Goal: Navigation & Orientation: Find specific page/section

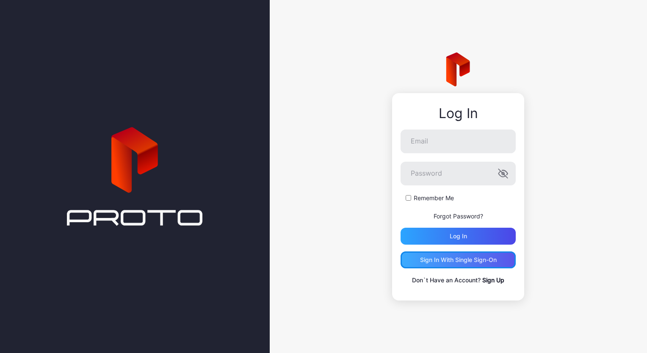
click at [443, 260] on div "Sign in With Single Sign-On" at bounding box center [458, 260] width 77 height 7
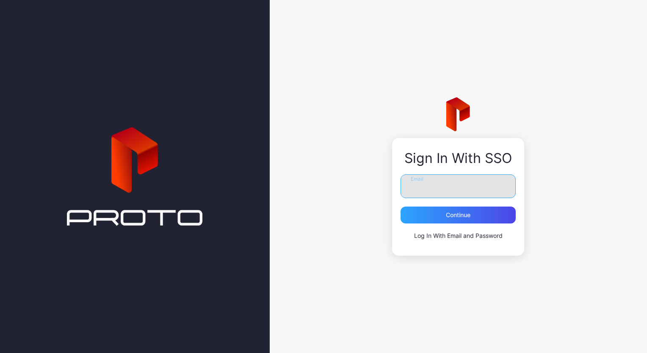
click at [411, 185] on input "Email" at bounding box center [458, 187] width 115 height 24
type input "**********"
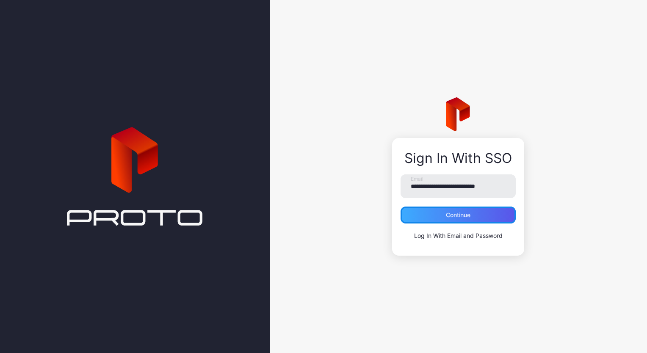
click at [447, 217] on div "Continue" at bounding box center [458, 215] width 25 height 7
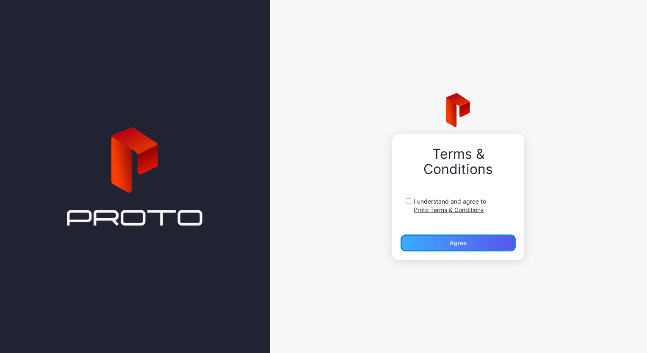
click at [426, 243] on div "Agree" at bounding box center [458, 243] width 115 height 17
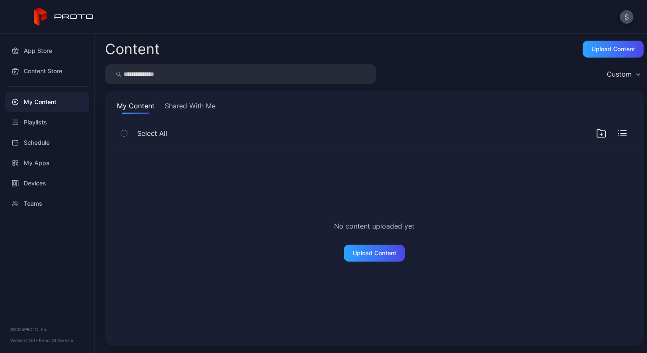
click at [192, 105] on button "Shared With Me" at bounding box center [190, 108] width 54 height 14
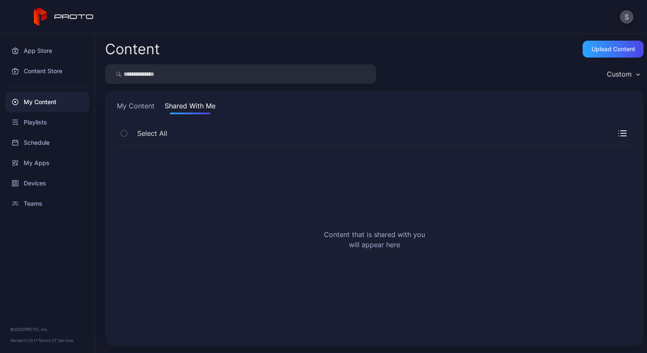
click at [150, 105] on button "My Content" at bounding box center [135, 108] width 41 height 14
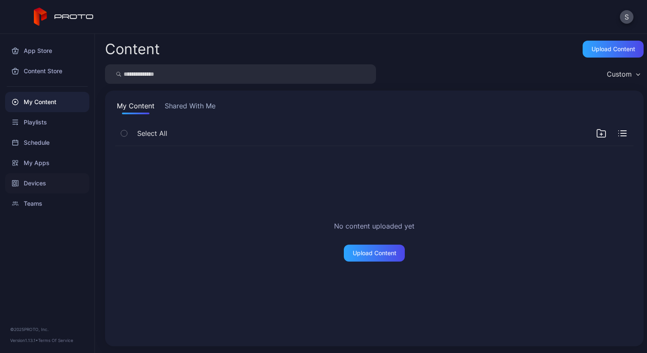
click at [44, 186] on div "Devices" at bounding box center [47, 183] width 84 height 20
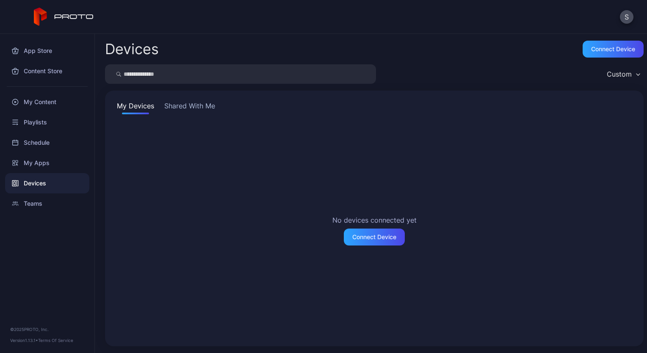
click at [184, 108] on button "Shared With Me" at bounding box center [190, 108] width 54 height 14
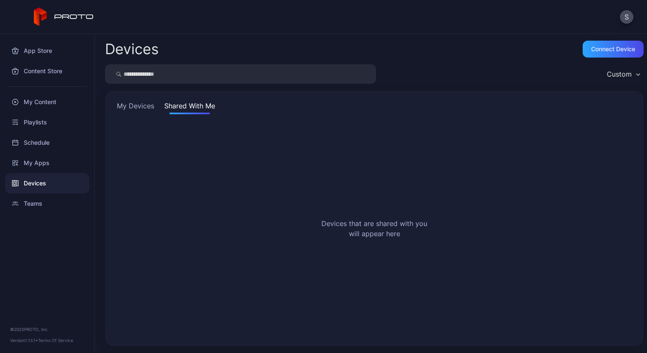
click at [608, 77] on div "Custom" at bounding box center [619, 74] width 25 height 8
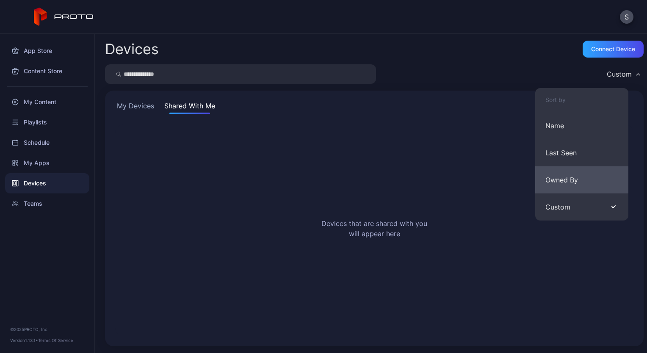
click at [558, 182] on button "Owned By" at bounding box center [581, 179] width 93 height 27
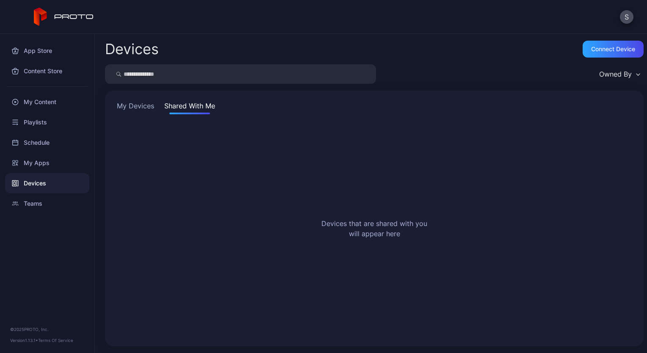
click at [615, 78] on div "Owned By" at bounding box center [615, 74] width 33 height 8
click at [427, 170] on div "Devices that are shared with you will appear here" at bounding box center [374, 231] width 518 height 212
click at [595, 50] on div "Connect device" at bounding box center [613, 49] width 44 height 7
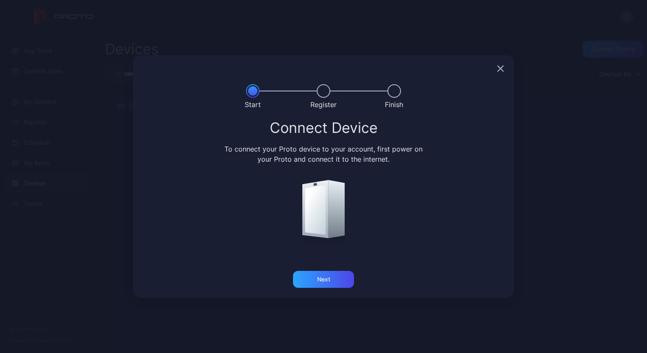
click at [499, 69] on icon "button" at bounding box center [501, 69] width 6 height 6
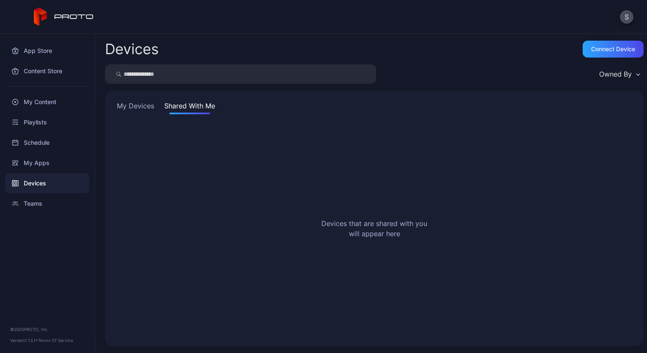
click at [134, 108] on button "My Devices" at bounding box center [135, 108] width 41 height 14
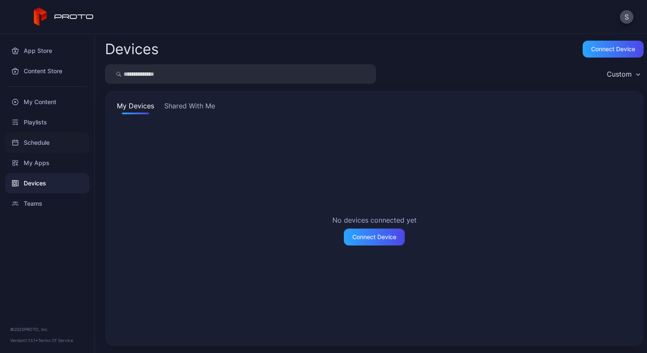
click at [32, 139] on div "Schedule" at bounding box center [47, 143] width 84 height 20
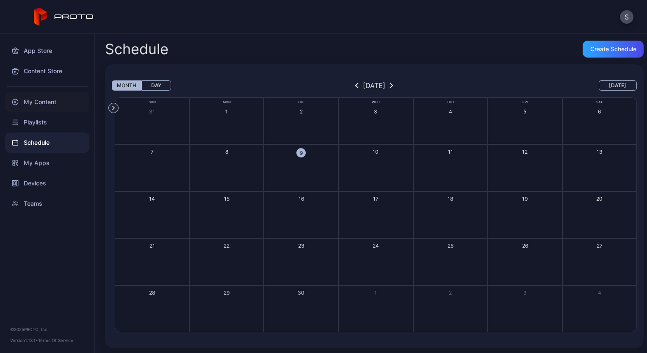
click at [44, 102] on div "My Content" at bounding box center [47, 102] width 84 height 20
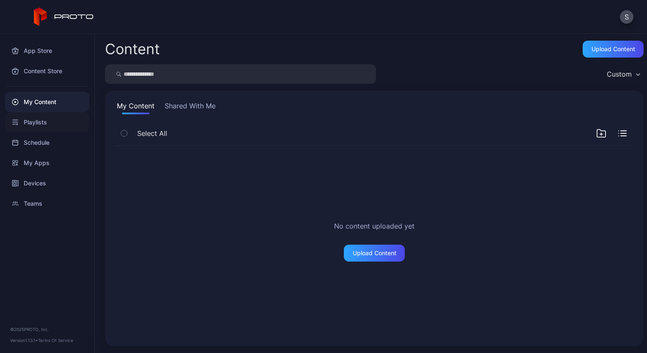
click at [26, 122] on div "Playlists" at bounding box center [47, 122] width 84 height 20
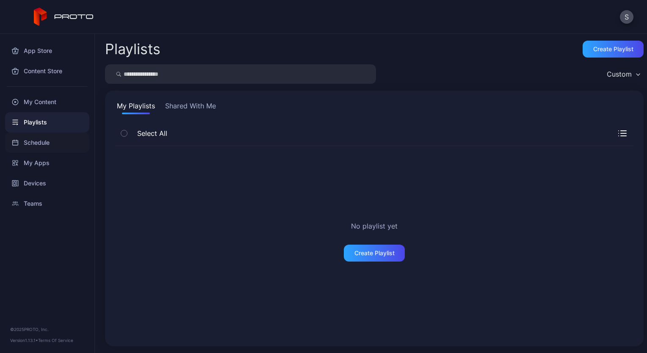
click at [39, 144] on div "Schedule" at bounding box center [47, 143] width 84 height 20
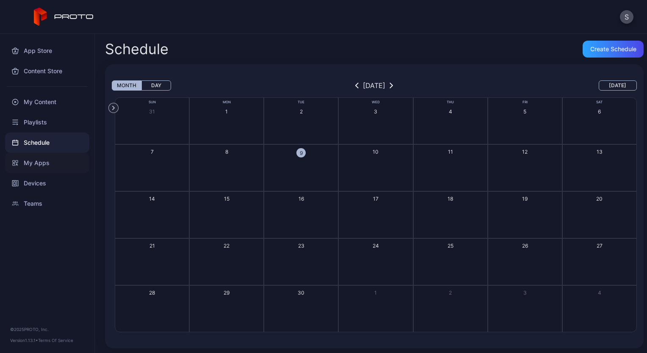
click at [35, 162] on div "My Apps" at bounding box center [47, 163] width 84 height 20
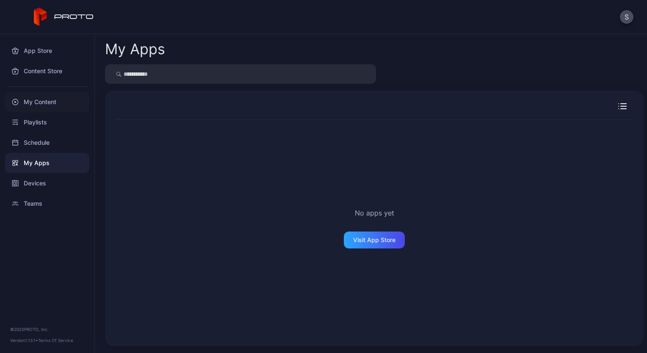
click at [40, 101] on div "My Content" at bounding box center [47, 102] width 84 height 20
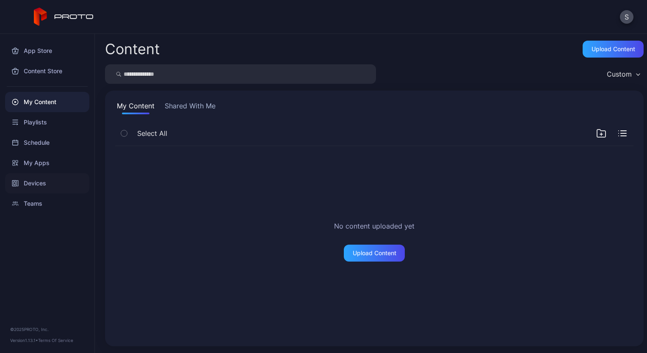
click at [32, 185] on div "Devices" at bounding box center [47, 183] width 84 height 20
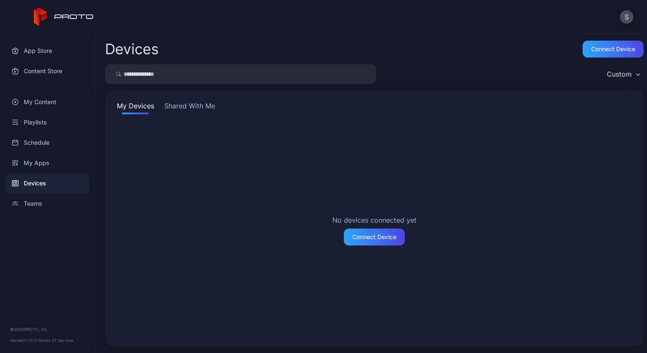
click at [156, 165] on div "No devices connected yet Connect Device" at bounding box center [374, 231] width 518 height 212
click at [158, 166] on div "No devices connected yet Connect Device" at bounding box center [374, 231] width 518 height 212
click at [197, 107] on button "Shared With Me" at bounding box center [190, 108] width 54 height 14
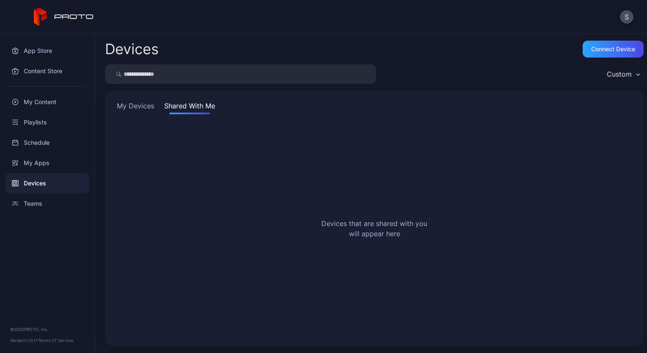
click at [143, 105] on button "My Devices" at bounding box center [135, 108] width 41 height 14
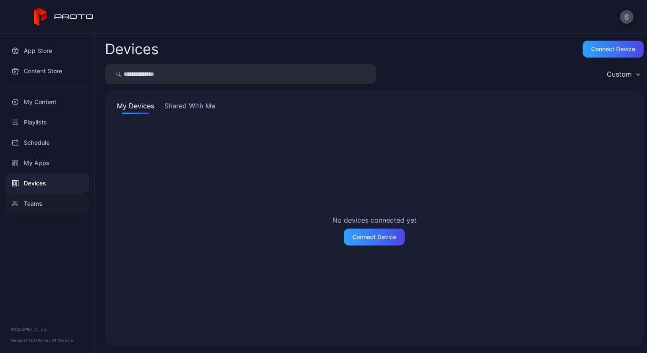
click at [35, 204] on div "Teams" at bounding box center [47, 204] width 84 height 20
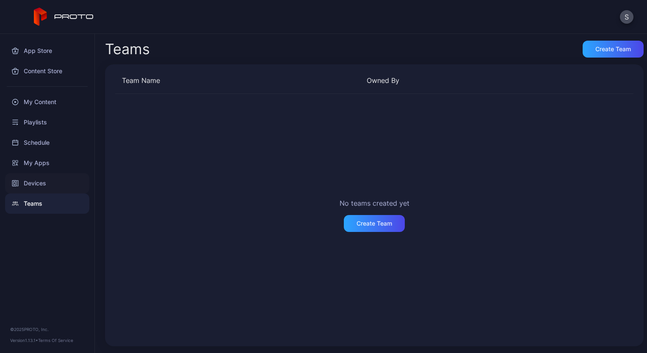
click at [37, 187] on div "Devices" at bounding box center [47, 183] width 84 height 20
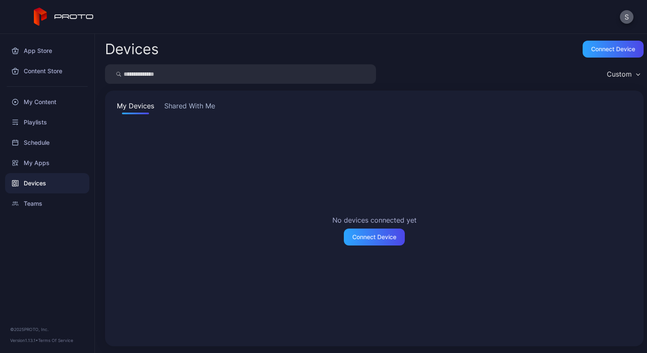
click at [625, 21] on button "S" at bounding box center [627, 17] width 14 height 14
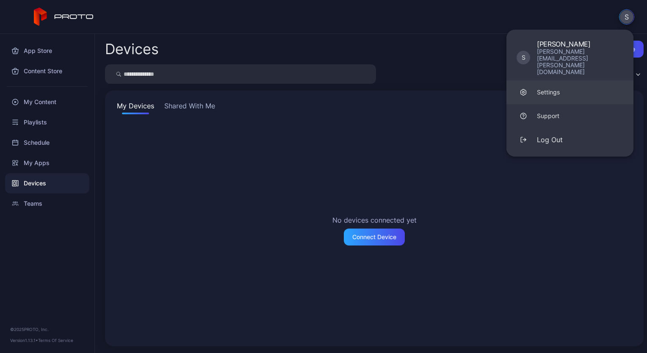
click at [544, 88] on div "Settings" at bounding box center [548, 92] width 23 height 8
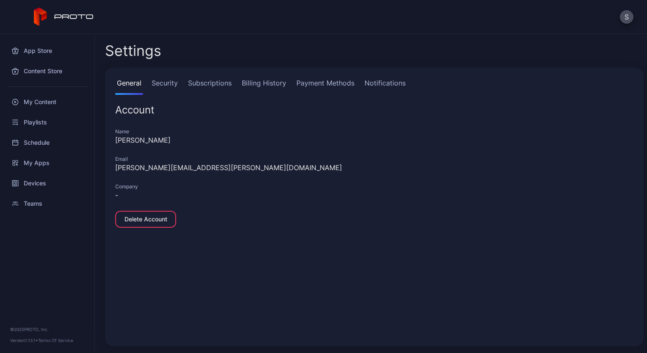
click at [172, 84] on link "Security" at bounding box center [165, 86] width 30 height 17
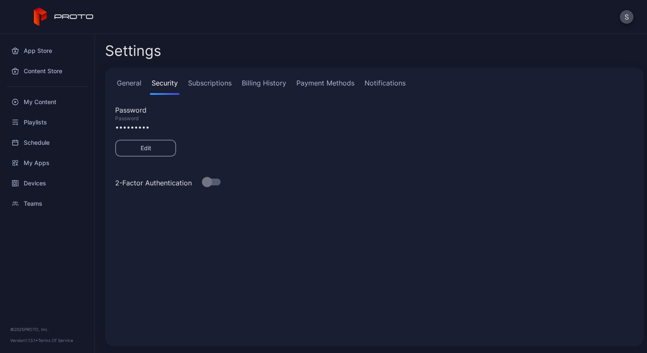
click at [212, 84] on link "Subscriptions" at bounding box center [209, 86] width 47 height 17
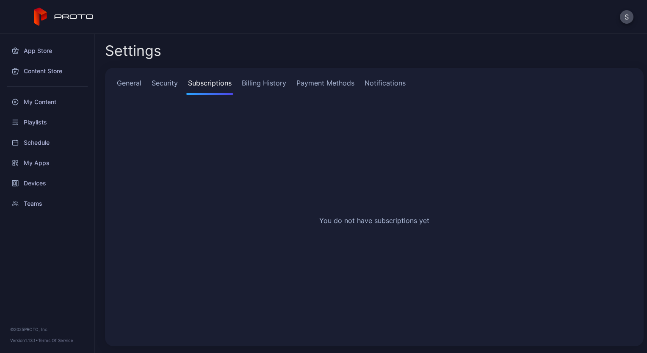
click at [263, 81] on link "Billing History" at bounding box center [264, 86] width 48 height 17
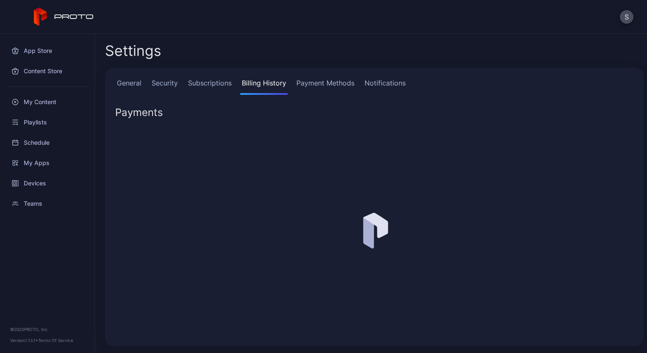
click at [325, 87] on link "Payment Methods" at bounding box center [325, 86] width 61 height 17
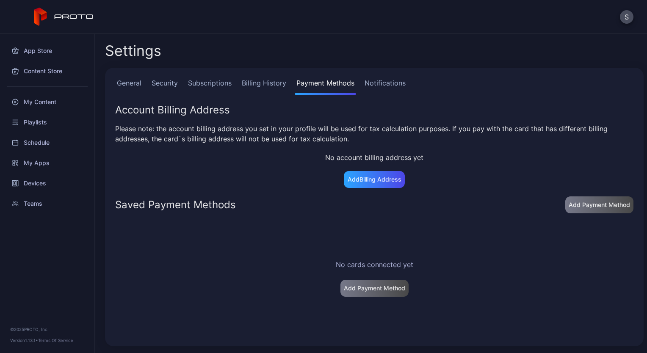
click at [395, 84] on link "Notifications" at bounding box center [385, 86] width 44 height 17
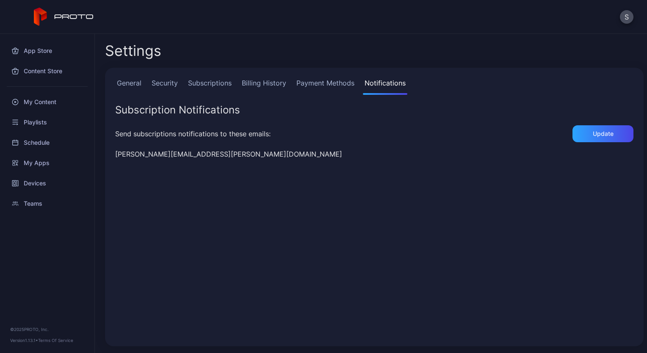
click at [131, 82] on link "General" at bounding box center [129, 86] width 28 height 17
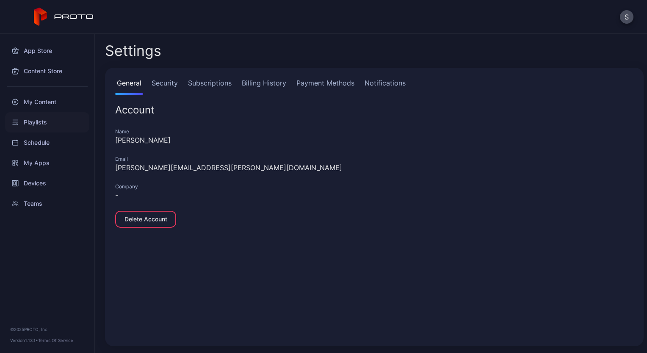
click at [42, 122] on div "Playlists" at bounding box center [47, 122] width 84 height 20
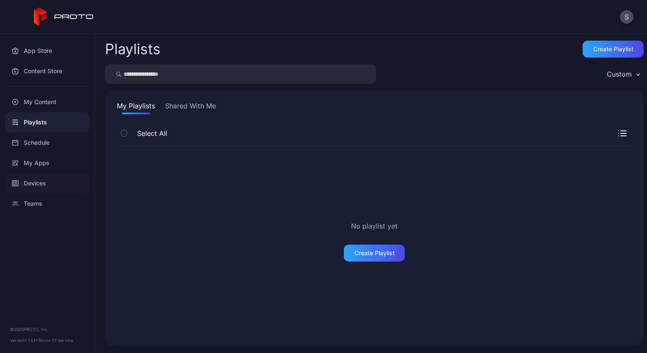
click at [39, 185] on div "Devices" at bounding box center [47, 183] width 84 height 20
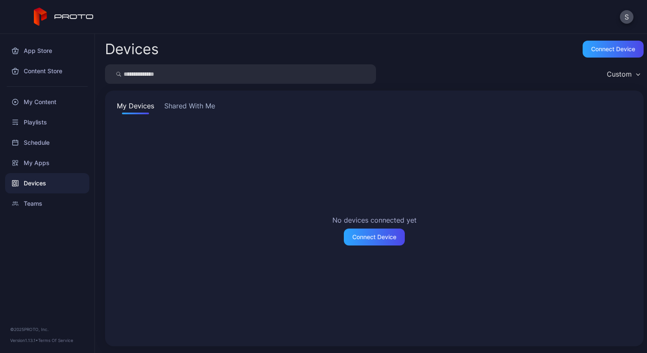
click at [184, 106] on button "Shared With Me" at bounding box center [190, 108] width 54 height 14
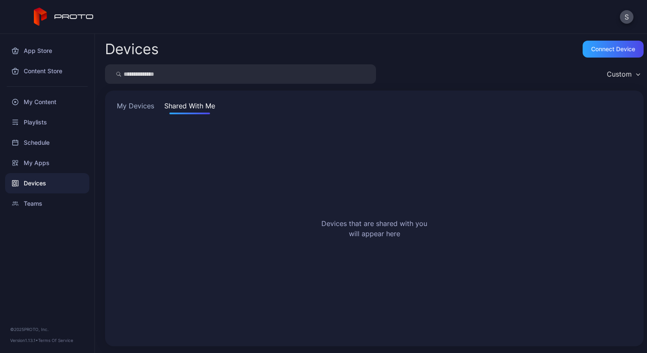
click at [137, 109] on button "My Devices" at bounding box center [135, 108] width 41 height 14
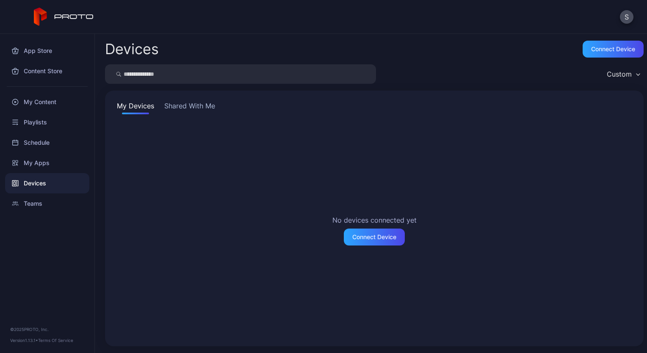
click at [188, 108] on button "Shared With Me" at bounding box center [190, 108] width 54 height 14
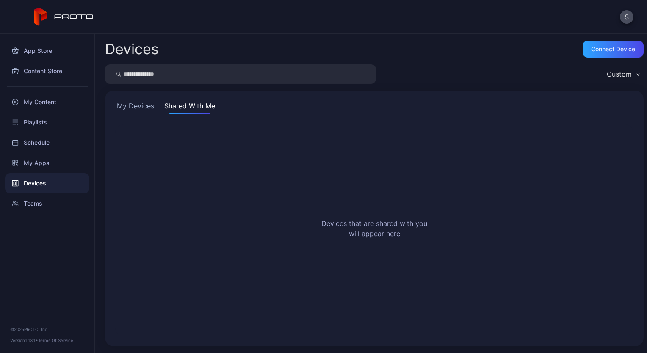
click at [140, 106] on button "My Devices" at bounding box center [135, 108] width 41 height 14
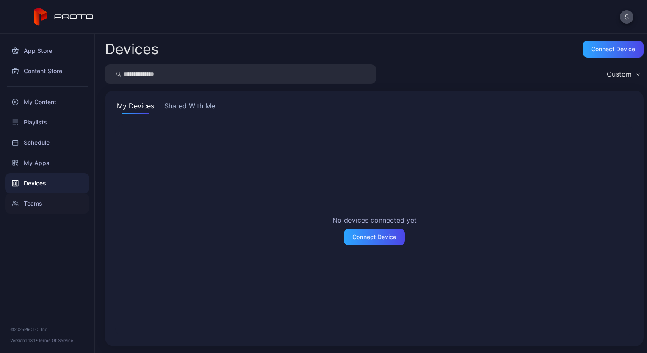
click at [41, 205] on div "Teams" at bounding box center [47, 204] width 84 height 20
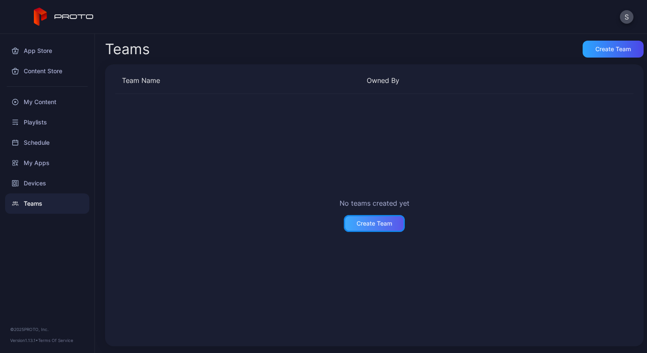
click at [361, 225] on div "Create Team" at bounding box center [375, 223] width 36 height 7
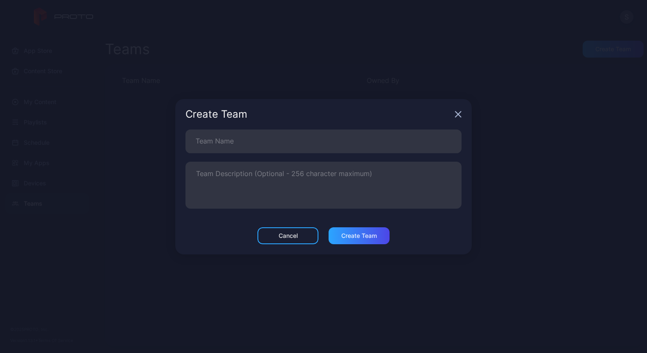
click at [460, 114] on icon "button" at bounding box center [458, 114] width 7 height 7
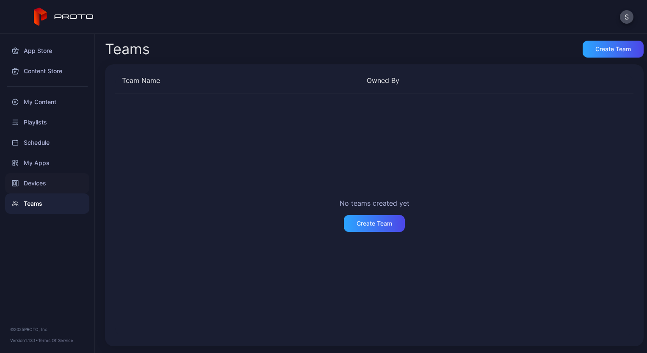
click at [35, 184] on div "Devices" at bounding box center [47, 183] width 84 height 20
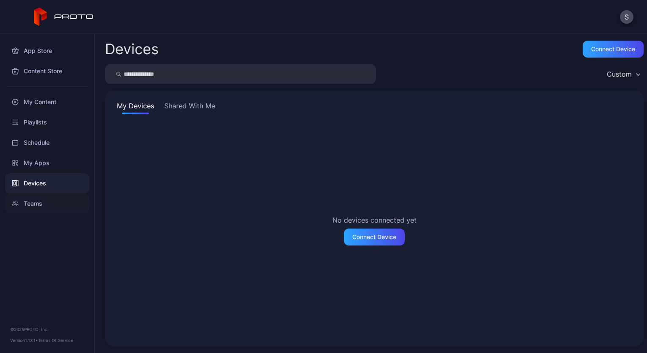
click at [29, 204] on div "Teams" at bounding box center [47, 204] width 84 height 20
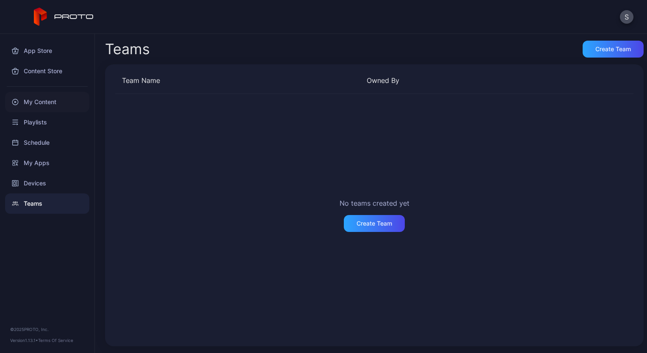
click at [36, 104] on div "My Content" at bounding box center [47, 102] width 84 height 20
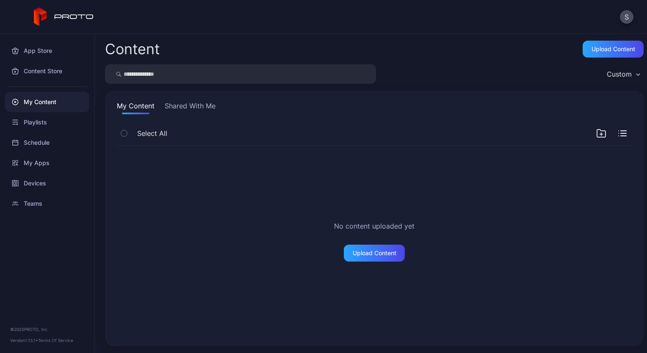
click at [596, 134] on icon "button" at bounding box center [601, 133] width 10 height 10
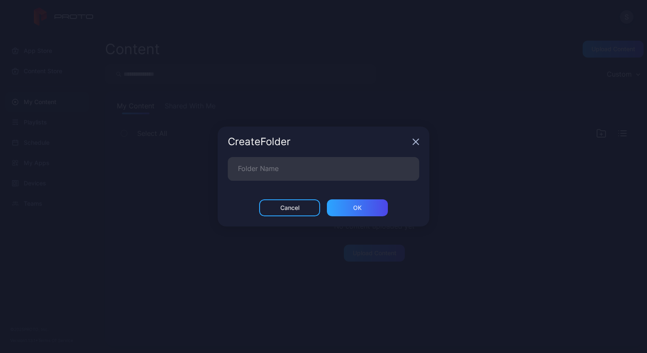
click at [418, 140] on icon "button" at bounding box center [416, 142] width 6 height 6
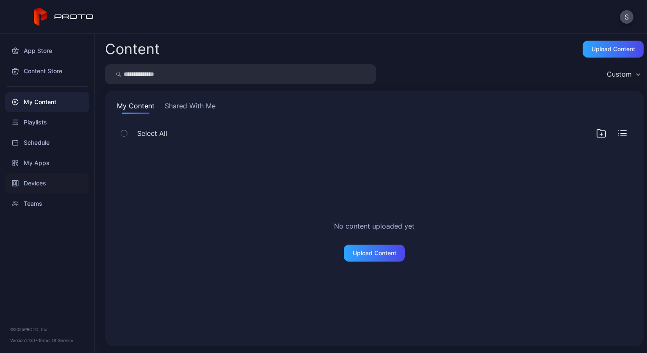
click at [42, 186] on div "Devices" at bounding box center [47, 183] width 84 height 20
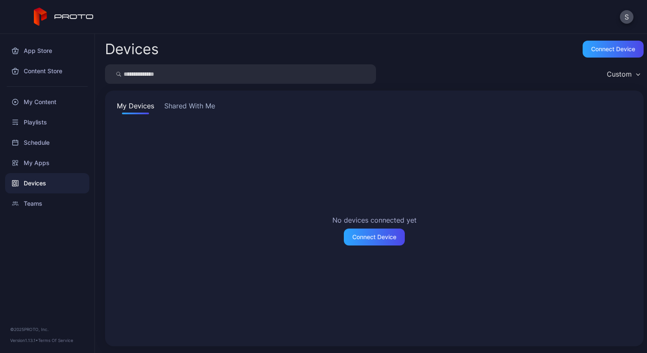
click at [179, 103] on button "Shared With Me" at bounding box center [190, 108] width 54 height 14
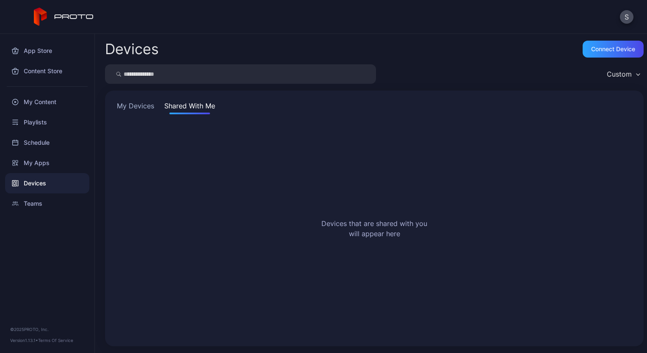
click at [141, 105] on button "My Devices" at bounding box center [135, 108] width 41 height 14
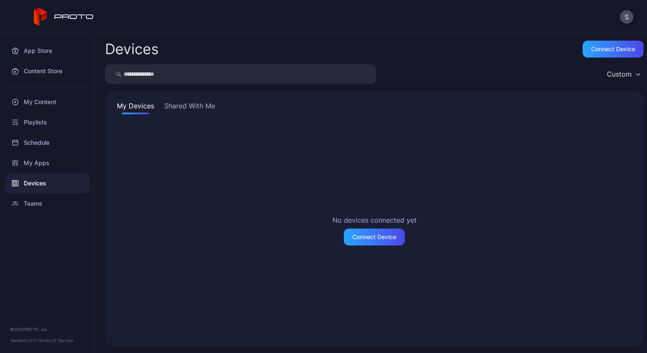
click at [199, 108] on button "Shared With Me" at bounding box center [190, 108] width 54 height 14
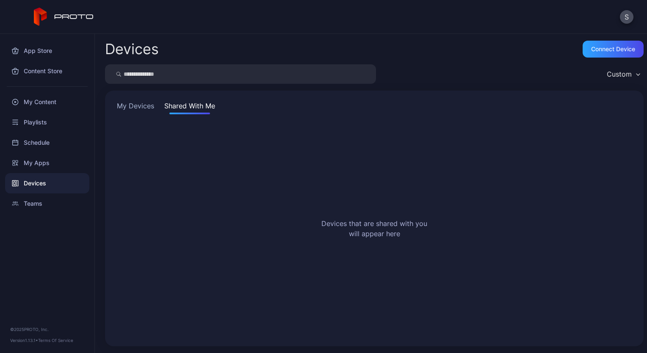
click at [143, 109] on button "My Devices" at bounding box center [135, 108] width 41 height 14
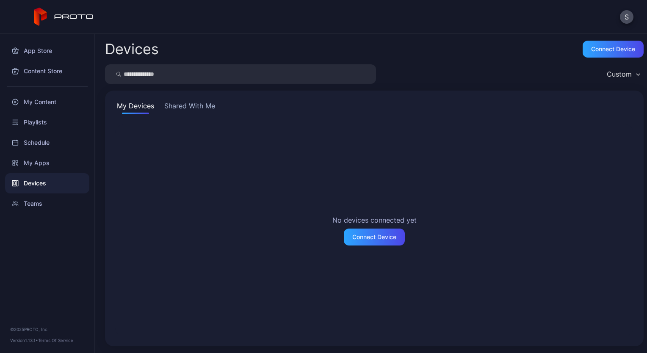
click at [191, 108] on button "Shared With Me" at bounding box center [190, 108] width 54 height 14
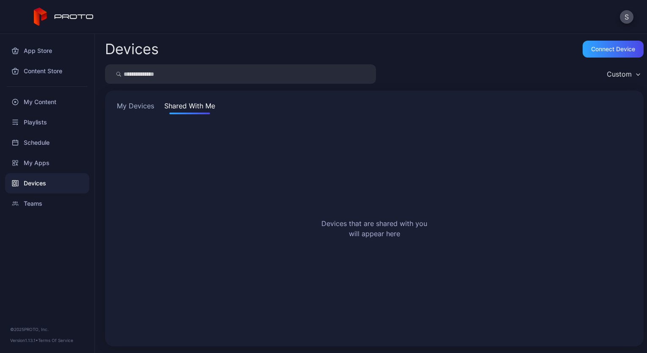
click at [139, 108] on button "My Devices" at bounding box center [135, 108] width 41 height 14
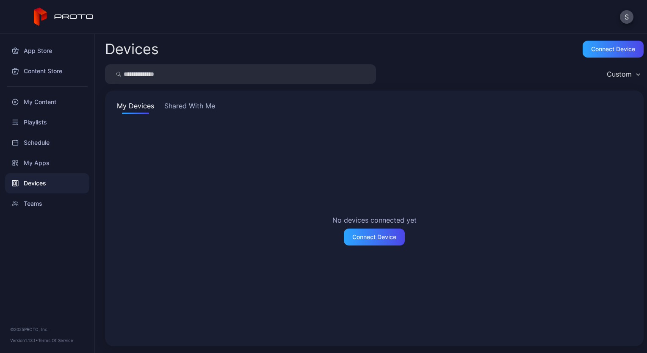
click at [181, 107] on button "Shared With Me" at bounding box center [190, 108] width 54 height 14
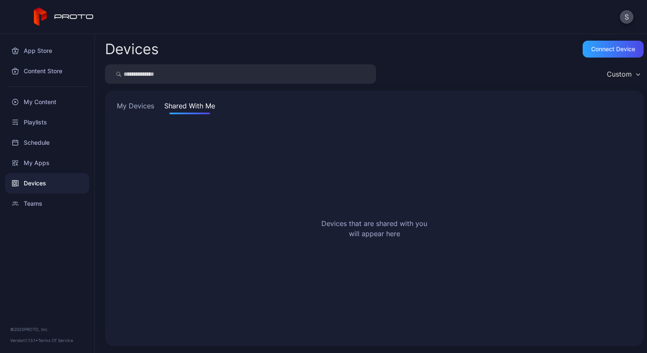
click at [129, 105] on button "My Devices" at bounding box center [135, 108] width 41 height 14
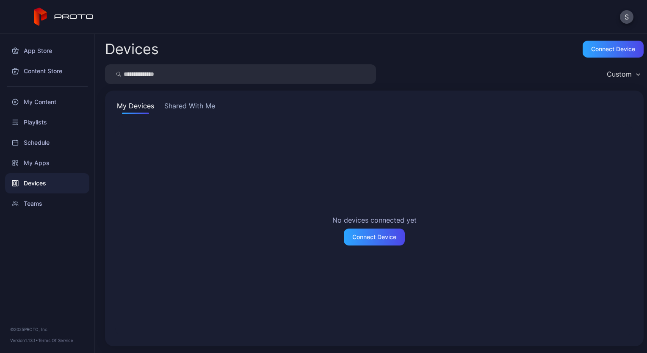
click at [192, 110] on button "Shared With Me" at bounding box center [190, 108] width 54 height 14
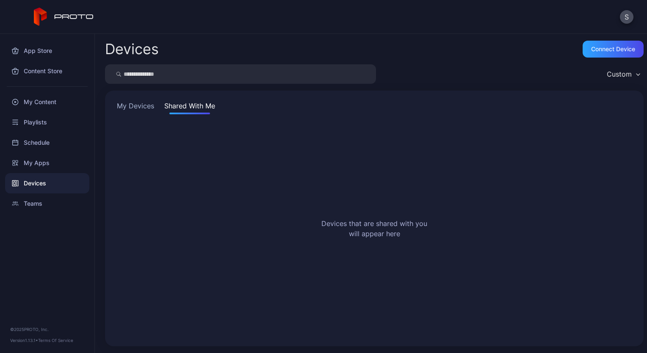
click at [133, 106] on button "My Devices" at bounding box center [135, 108] width 41 height 14
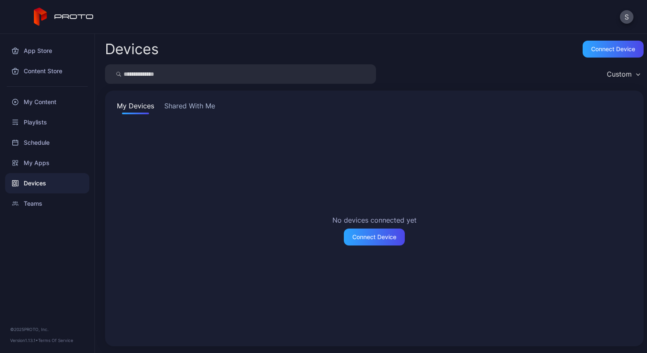
click at [188, 108] on button "Shared With Me" at bounding box center [190, 108] width 54 height 14
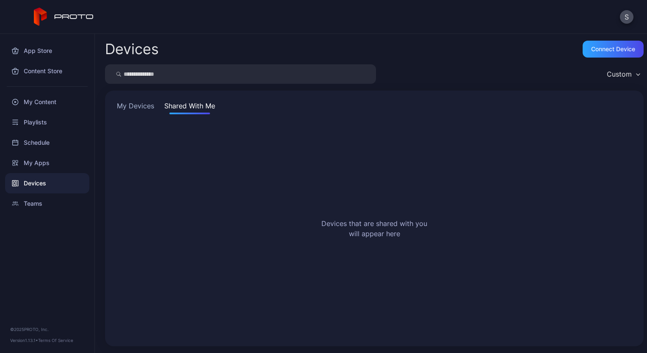
click at [133, 108] on button "My Devices" at bounding box center [135, 108] width 41 height 14
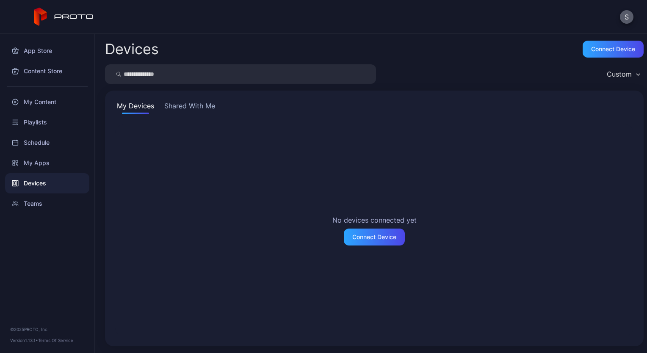
click at [627, 21] on button "S" at bounding box center [627, 17] width 14 height 14
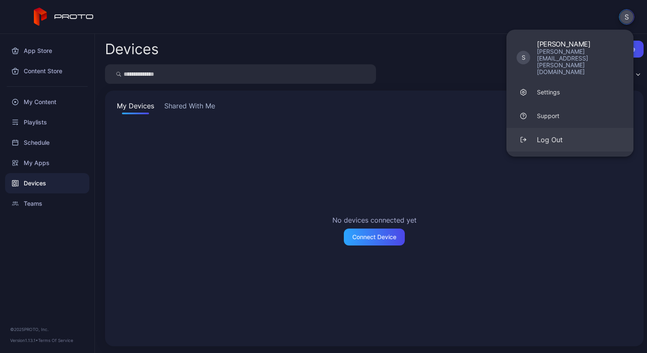
click at [554, 135] on div "Log Out" at bounding box center [550, 140] width 26 height 10
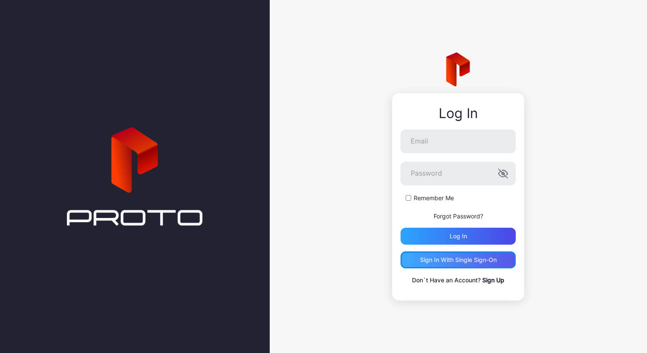
click at [443, 262] on div "Sign in With Single Sign-On" at bounding box center [458, 260] width 77 height 7
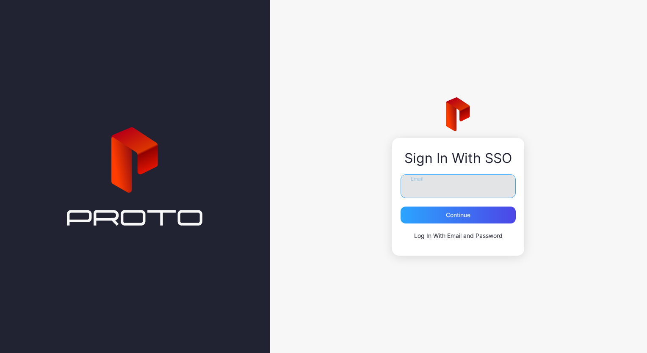
click at [417, 191] on input "Email" at bounding box center [458, 187] width 115 height 24
type input "**********"
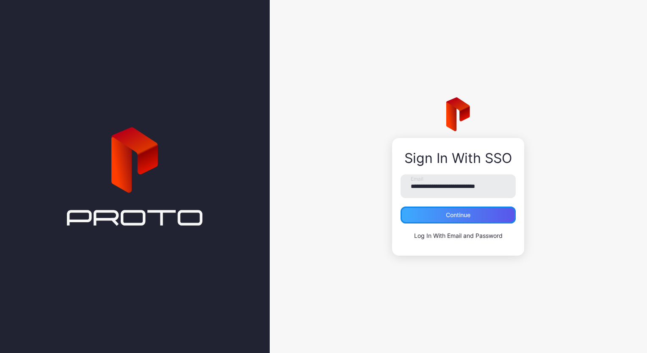
click at [456, 213] on div "Continue" at bounding box center [458, 215] width 25 height 7
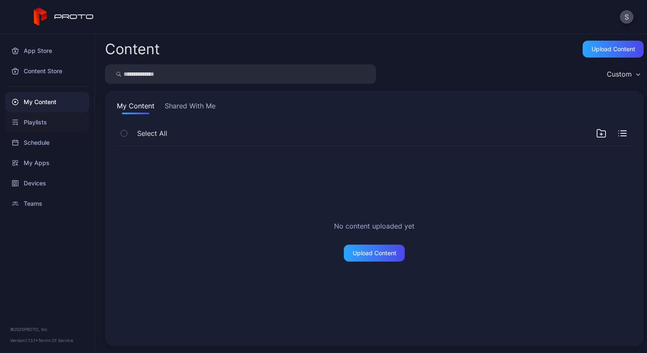
click at [42, 127] on div "Playlists" at bounding box center [47, 122] width 84 height 20
click at [125, 136] on icon "button" at bounding box center [124, 133] width 6 height 9
click at [124, 133] on icon "button" at bounding box center [124, 133] width 2 height 1
click at [626, 19] on button "S" at bounding box center [627, 17] width 14 height 14
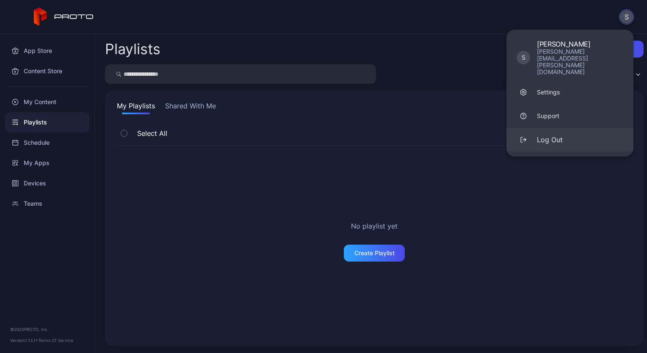
click at [557, 135] on div "Log Out" at bounding box center [550, 140] width 26 height 10
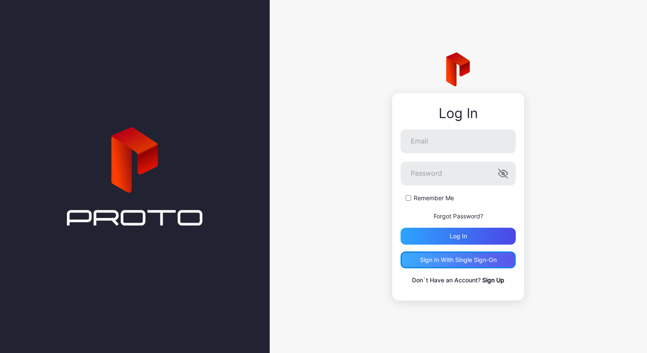
click at [445, 259] on div "Sign in With Single Sign-On" at bounding box center [458, 260] width 77 height 7
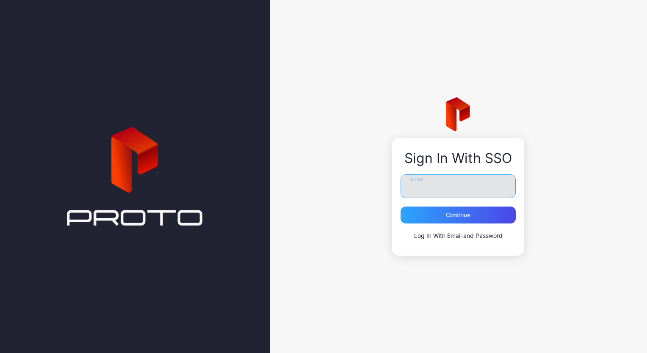
click at [422, 191] on input "Email" at bounding box center [458, 187] width 115 height 24
type input "**********"
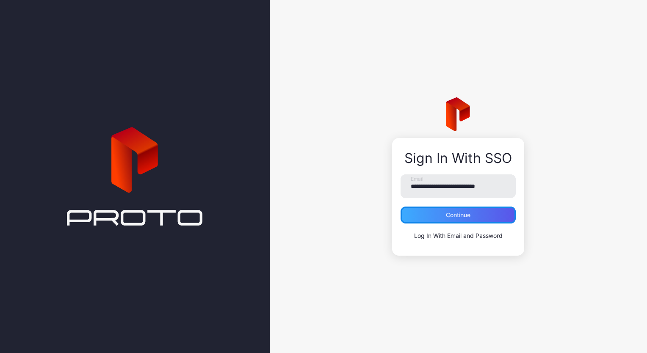
click at [456, 215] on div "Continue" at bounding box center [458, 215] width 25 height 7
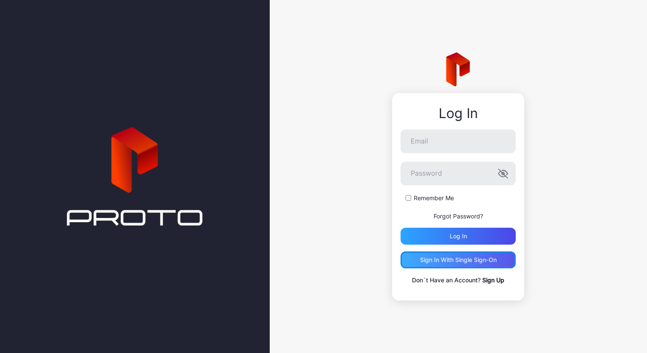
click at [461, 261] on div "Sign in With Single Sign-On" at bounding box center [458, 260] width 77 height 7
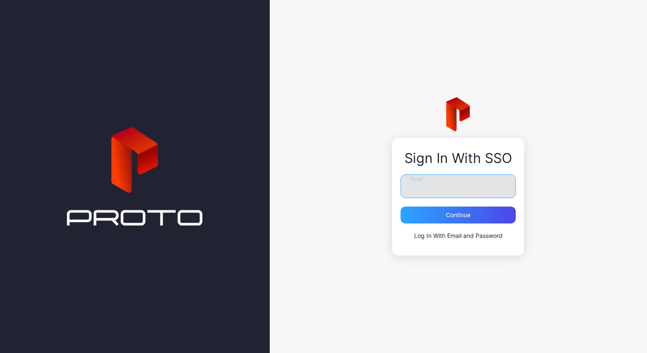
click at [431, 187] on input "Email" at bounding box center [458, 187] width 115 height 24
type input "**********"
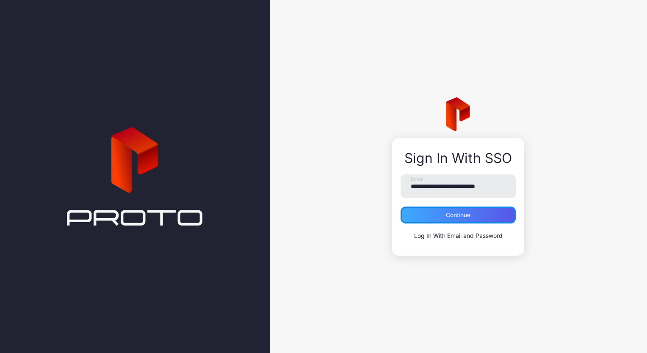
click at [451, 216] on div "Continue" at bounding box center [458, 215] width 25 height 7
